Goal: Find contact information: Find contact information

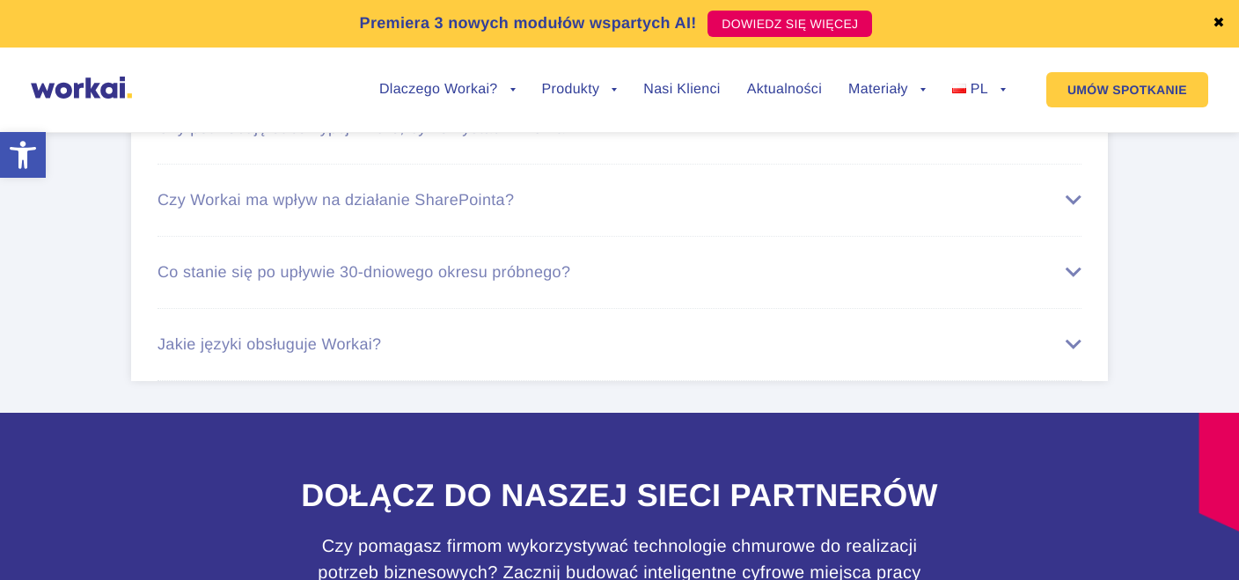
scroll to position [10157, 0]
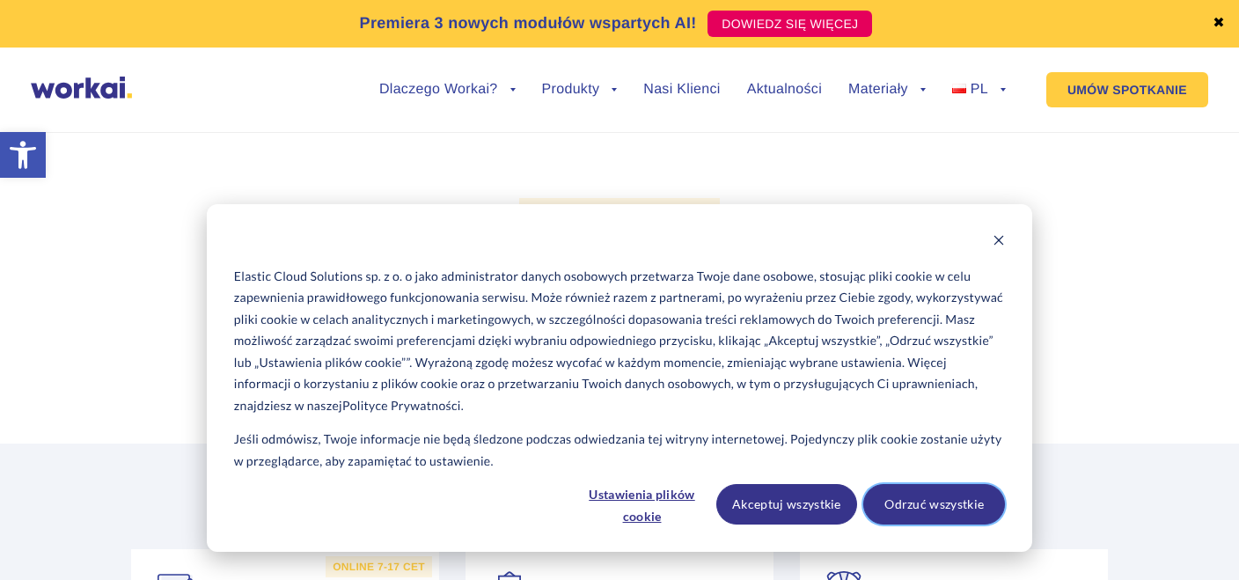
click at [947, 497] on button "Odrzuć wszystkie" at bounding box center [934, 504] width 142 height 40
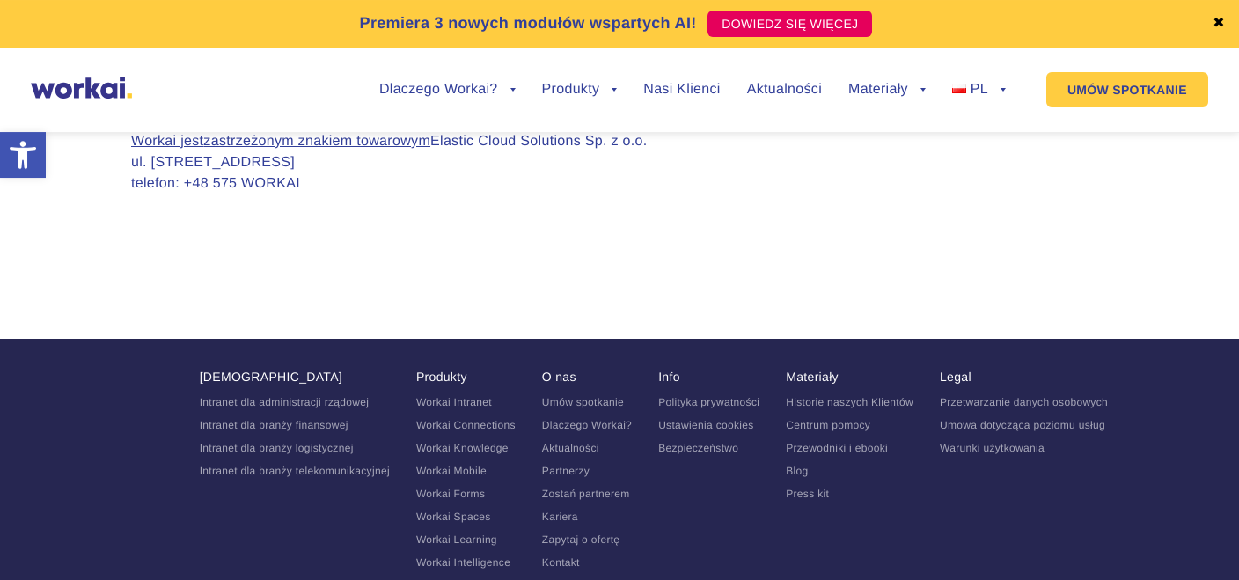
scroll to position [1951, 0]
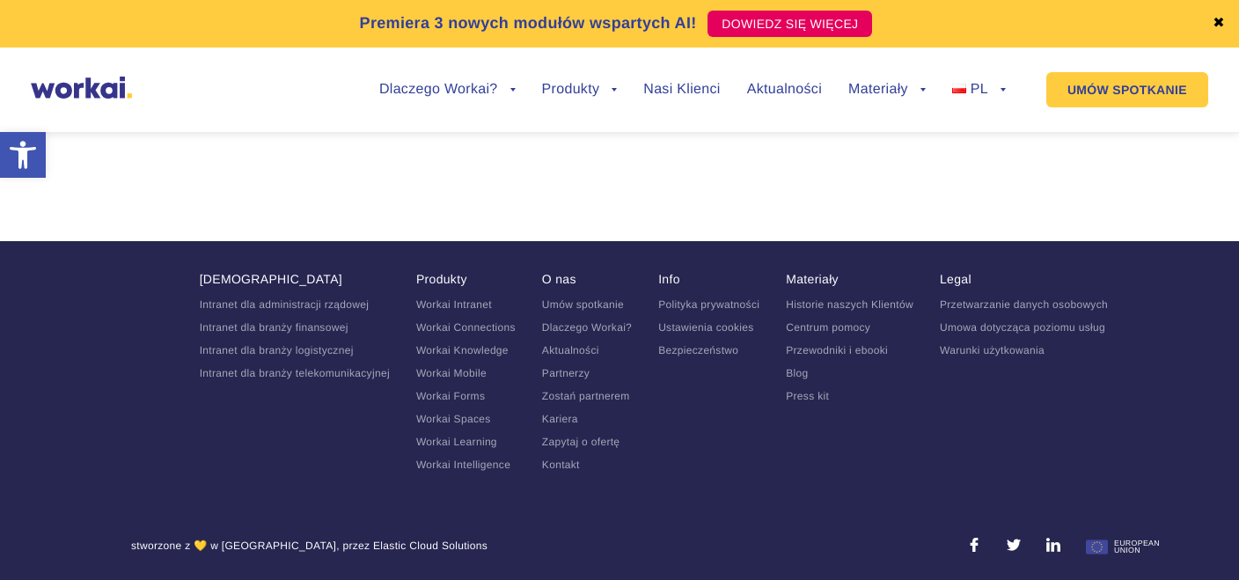
click at [560, 464] on link "Kontakt" at bounding box center [561, 464] width 38 height 12
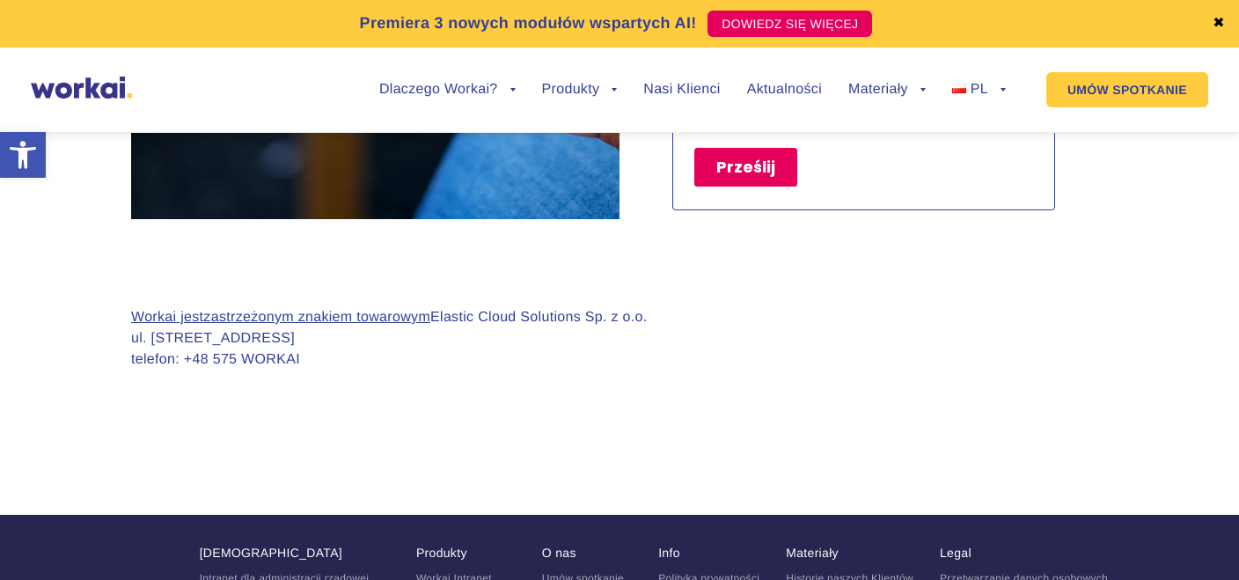
scroll to position [1671, 0]
